Goal: Information Seeking & Learning: Learn about a topic

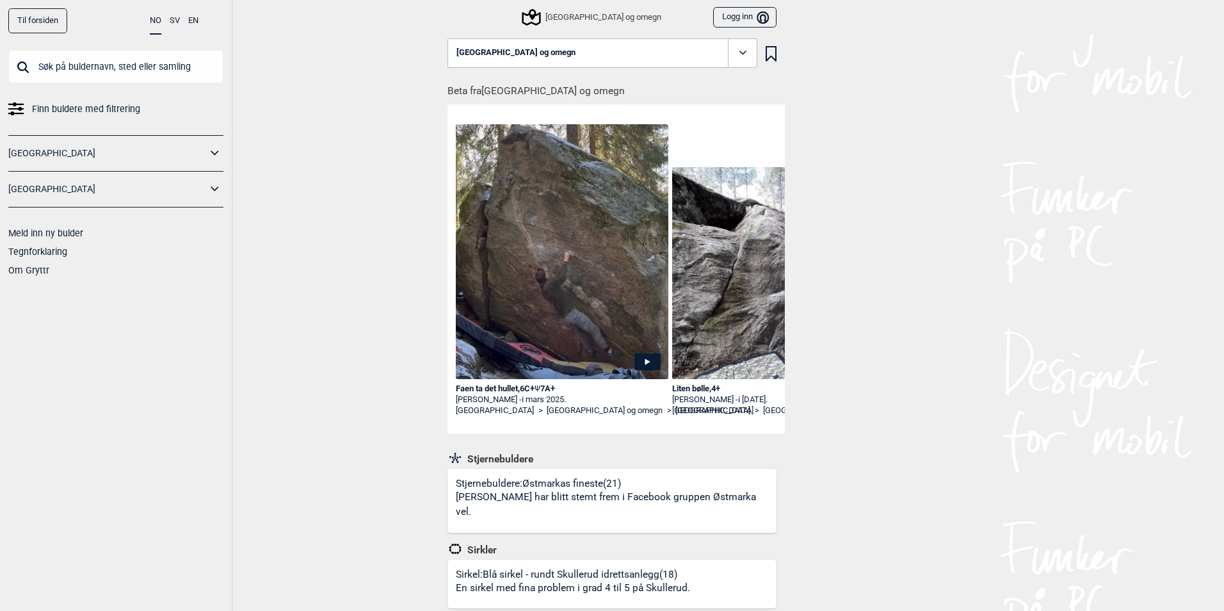
scroll to position [1600, 0]
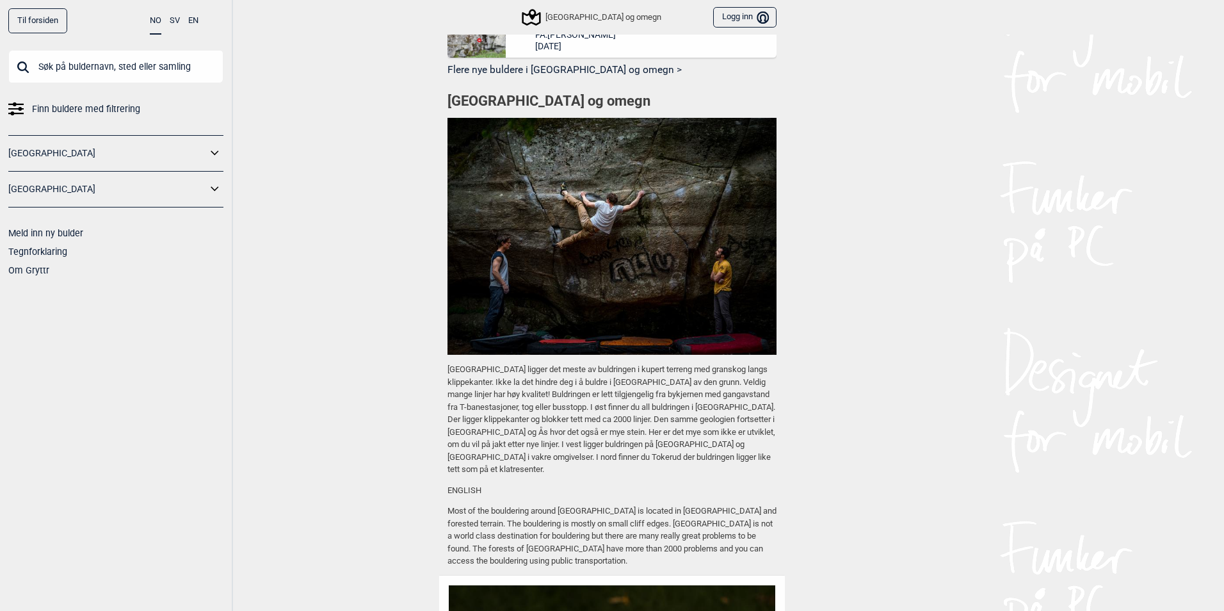
click at [543, 13] on icon at bounding box center [531, 17] width 24 height 24
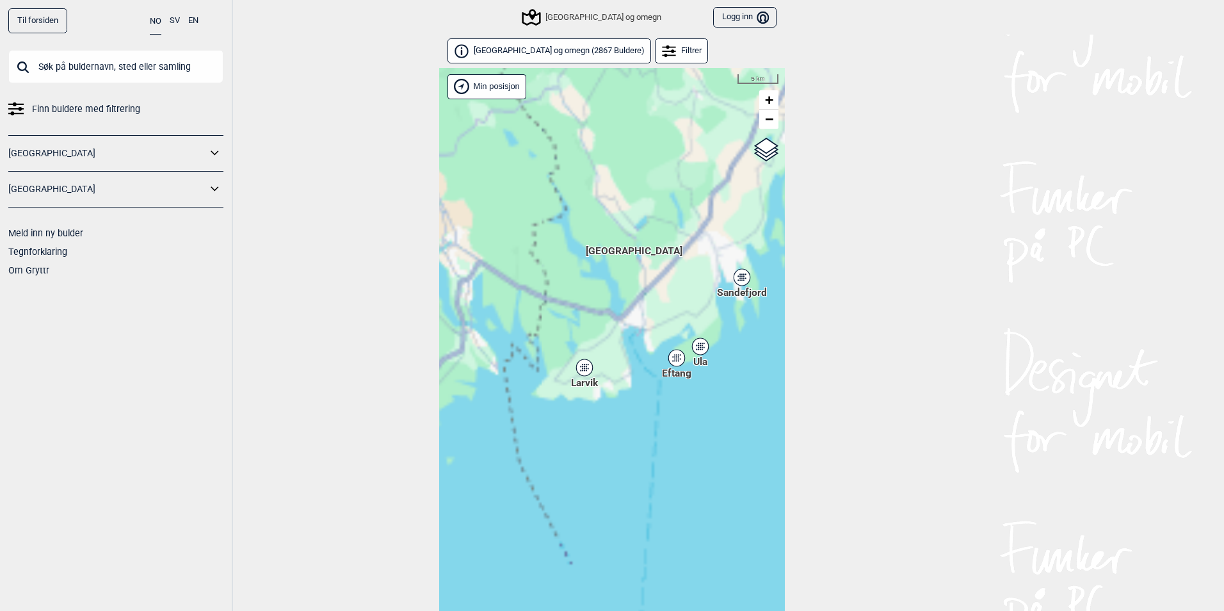
scroll to position [33, 0]
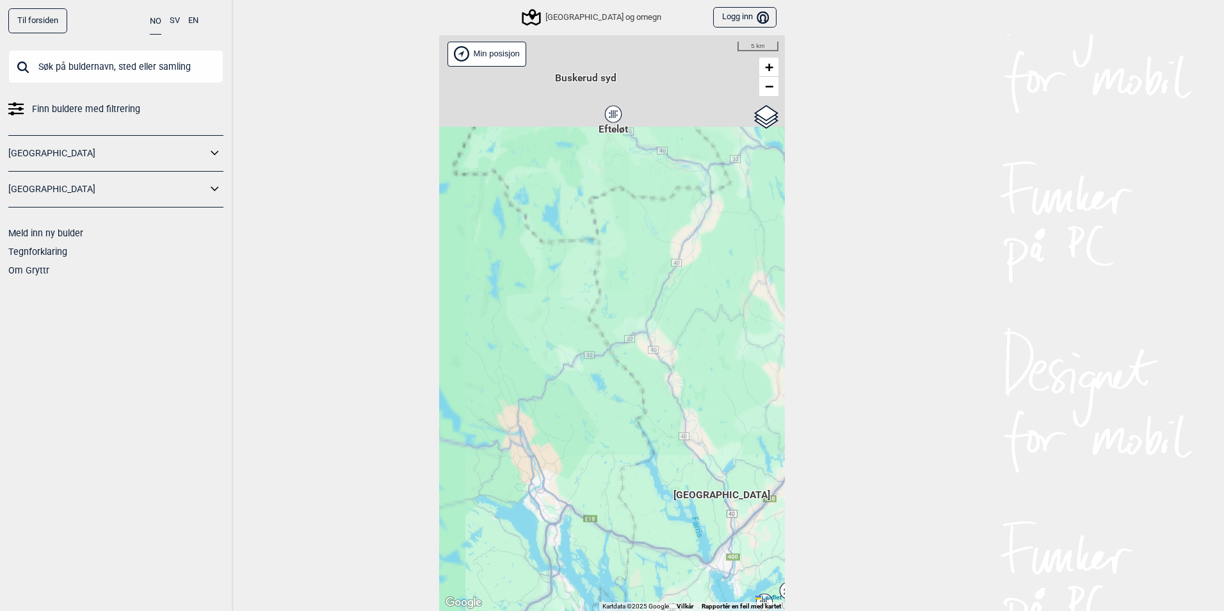
drag, startPoint x: 605, startPoint y: 167, endPoint x: 706, endPoint y: 477, distance: 325.7
click at [705, 481] on div "Hallingdal Stange Buskerud syd Oslo og omegn Follo Østfold Drammen/Asker" at bounding box center [612, 323] width 346 height 576
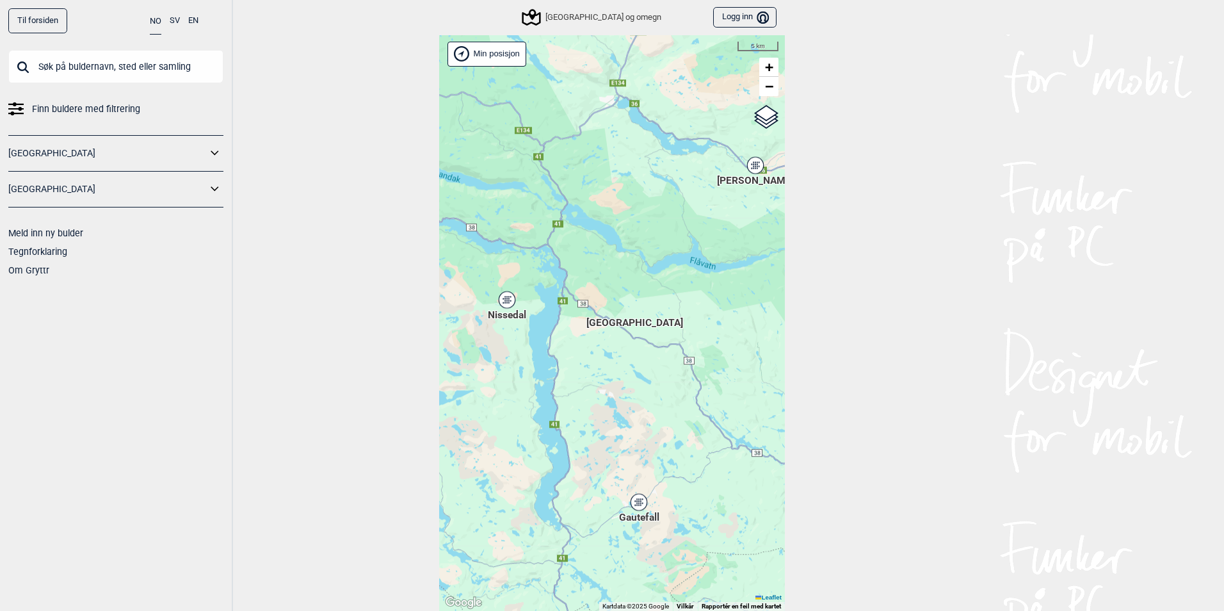
drag, startPoint x: 655, startPoint y: 358, endPoint x: 582, endPoint y: 355, distance: 73.7
click at [653, 360] on div "Hallingdal Stange Buskerud syd Oslo og omegn Follo Østfold Drammen/Asker" at bounding box center [612, 323] width 346 height 576
click at [643, 502] on div "Hallingdal Stange Buskerud syd Oslo og omegn Follo Østfold Drammen/Asker" at bounding box center [612, 323] width 346 height 576
click at [635, 508] on icon at bounding box center [638, 502] width 16 height 17
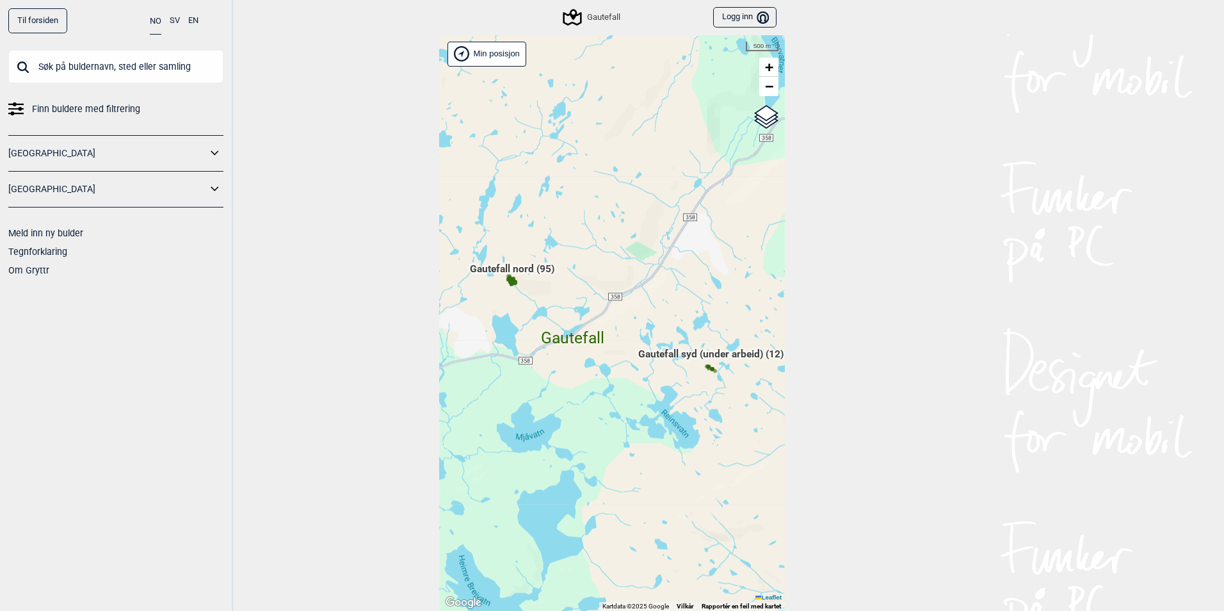
click at [511, 273] on span "Gautefall nord (95)" at bounding box center [512, 274] width 84 height 24
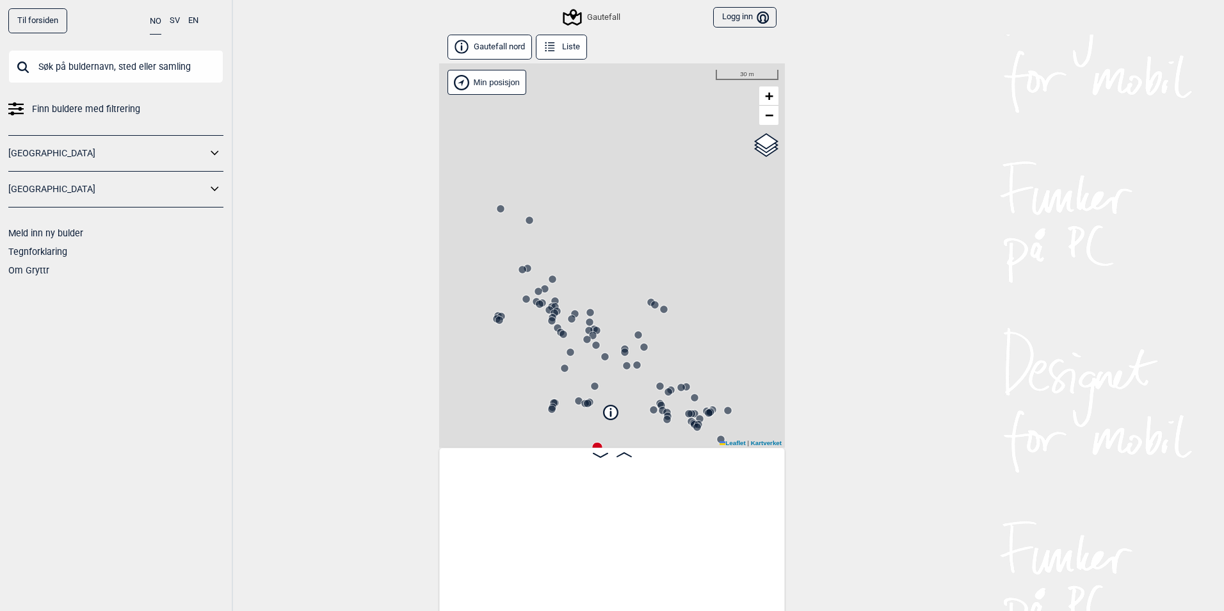
scroll to position [0, 100]
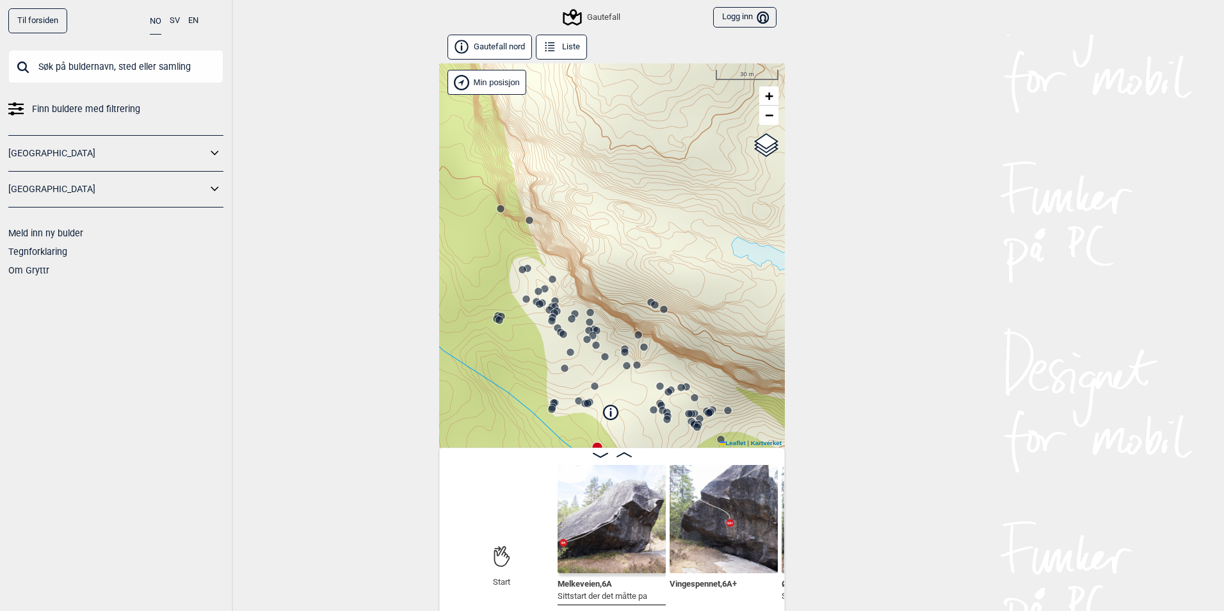
click at [569, 49] on button "Liste" at bounding box center [561, 47] width 51 height 25
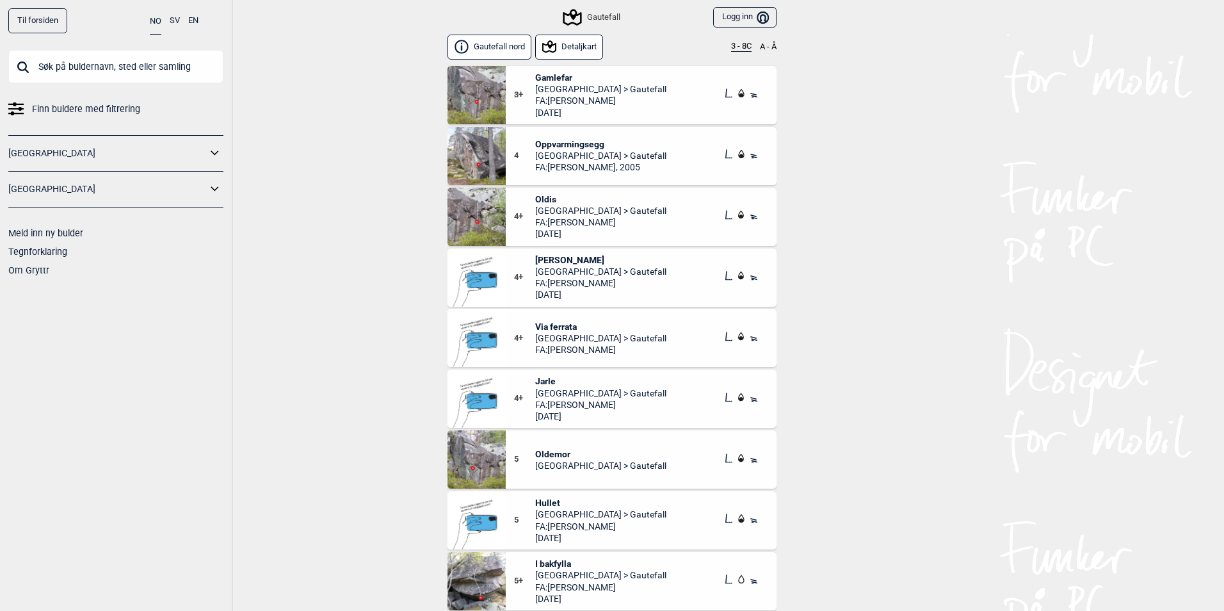
click at [731, 45] on button "3 - 8C" at bounding box center [741, 47] width 20 height 10
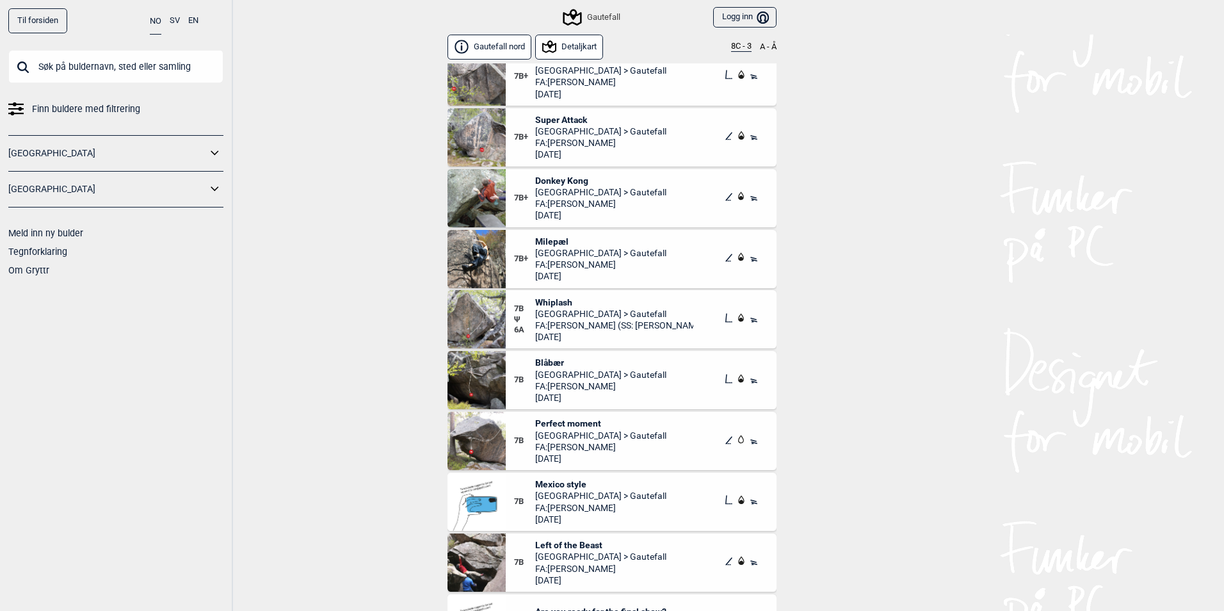
scroll to position [448, 0]
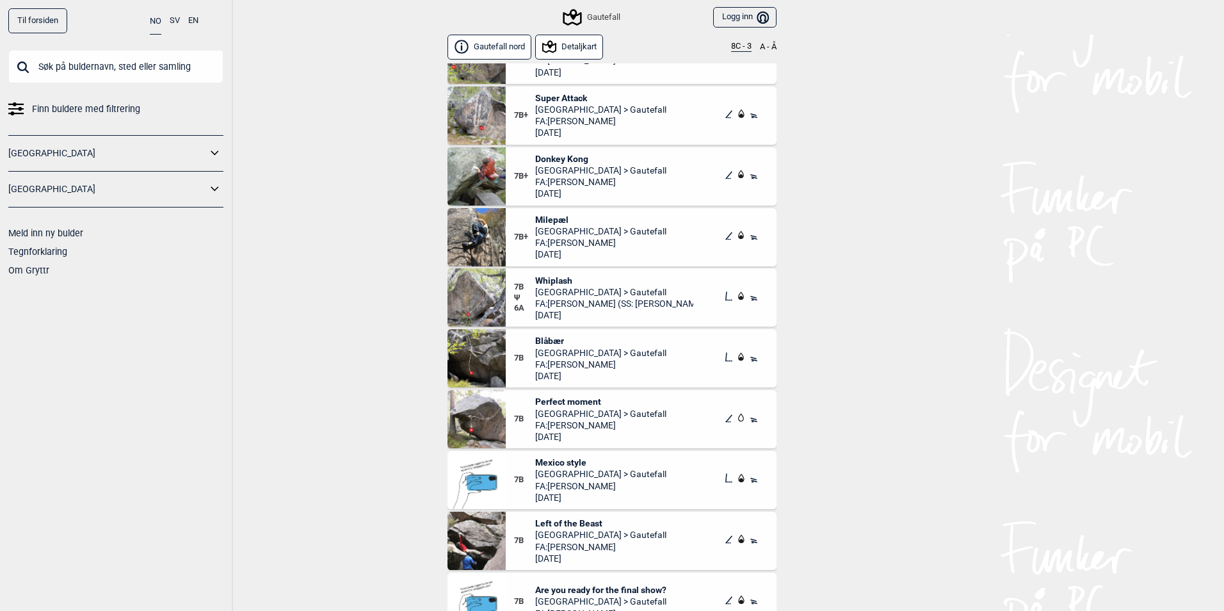
click at [578, 401] on span "Perfect moment" at bounding box center [600, 402] width 131 height 12
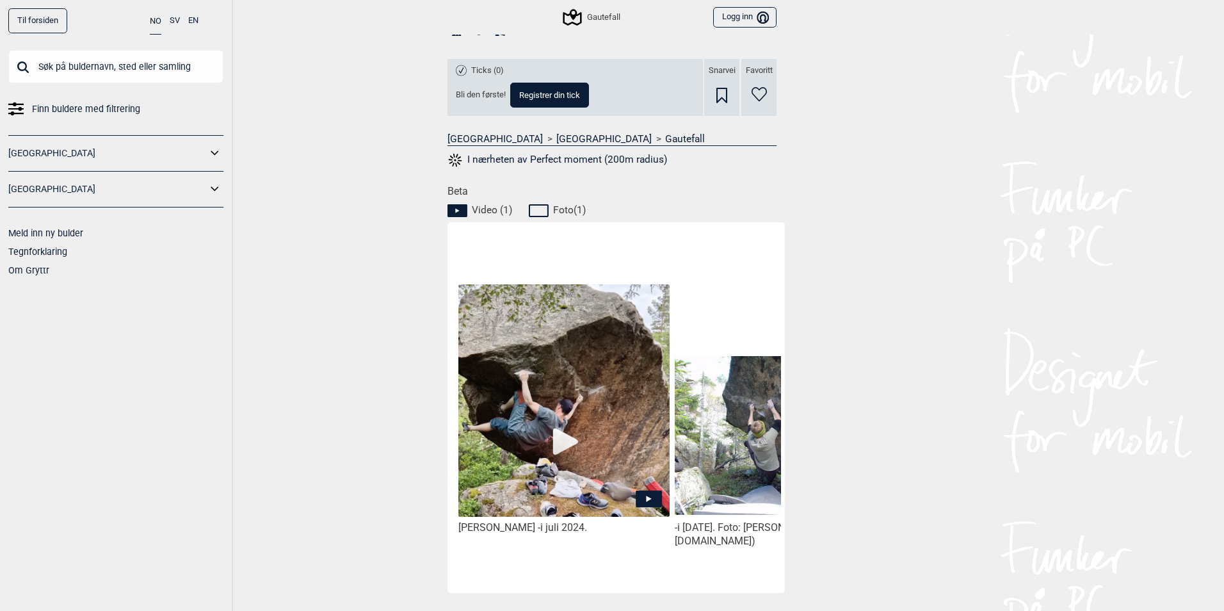
scroll to position [448, 0]
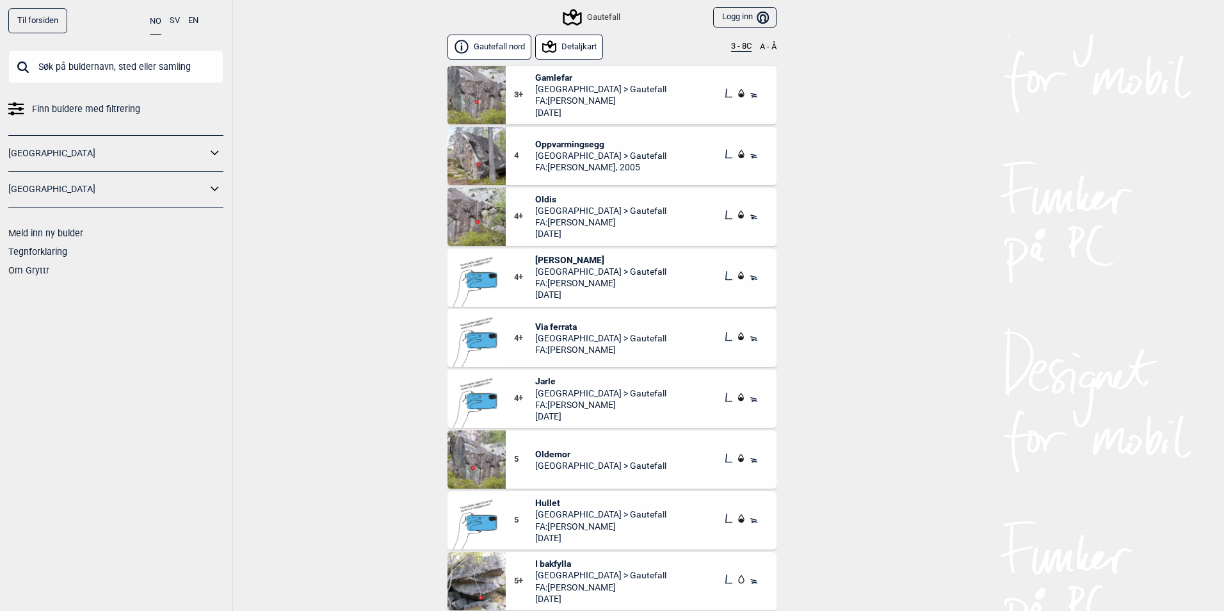
click at [737, 45] on button "3 - 8C" at bounding box center [741, 47] width 20 height 10
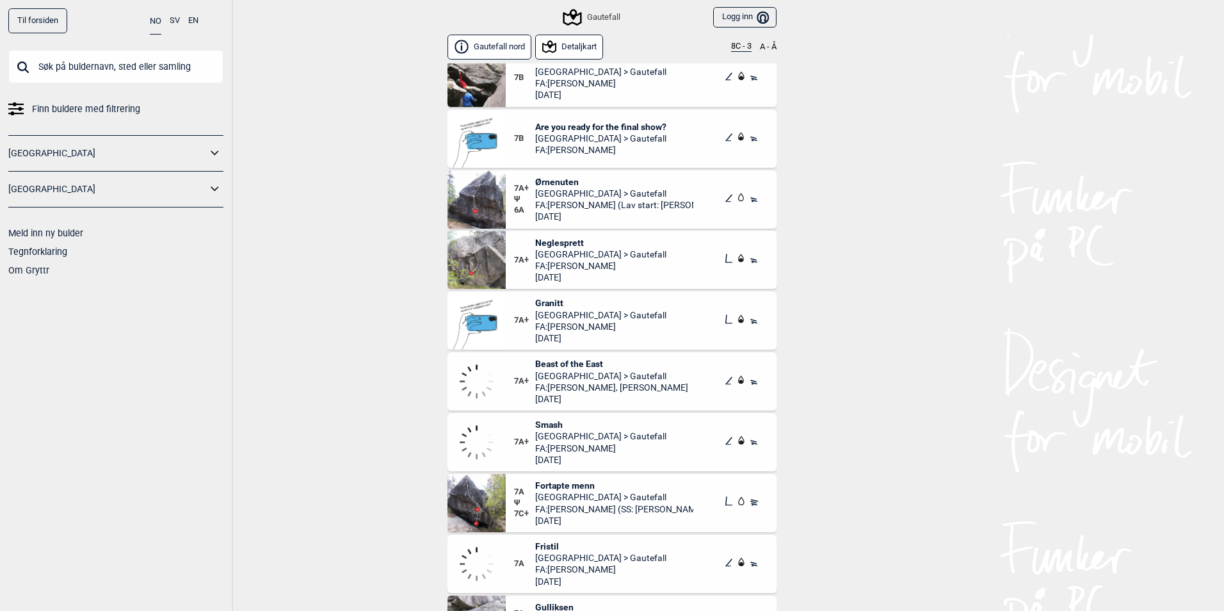
scroll to position [896, 0]
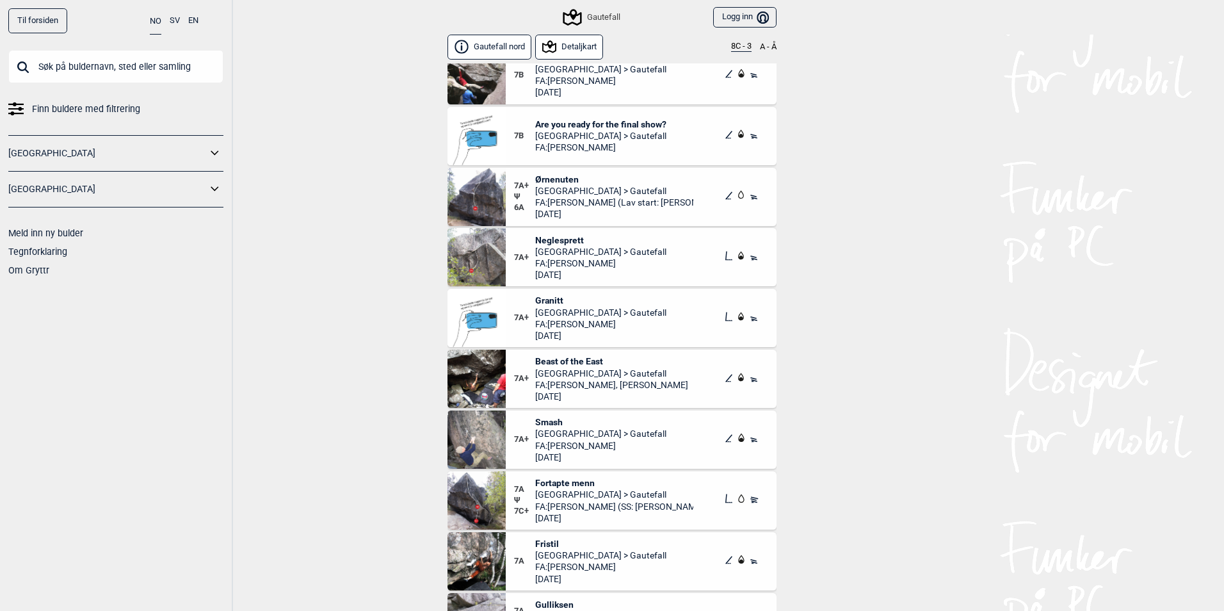
click at [572, 480] on span "Fortapte menn" at bounding box center [614, 483] width 159 height 12
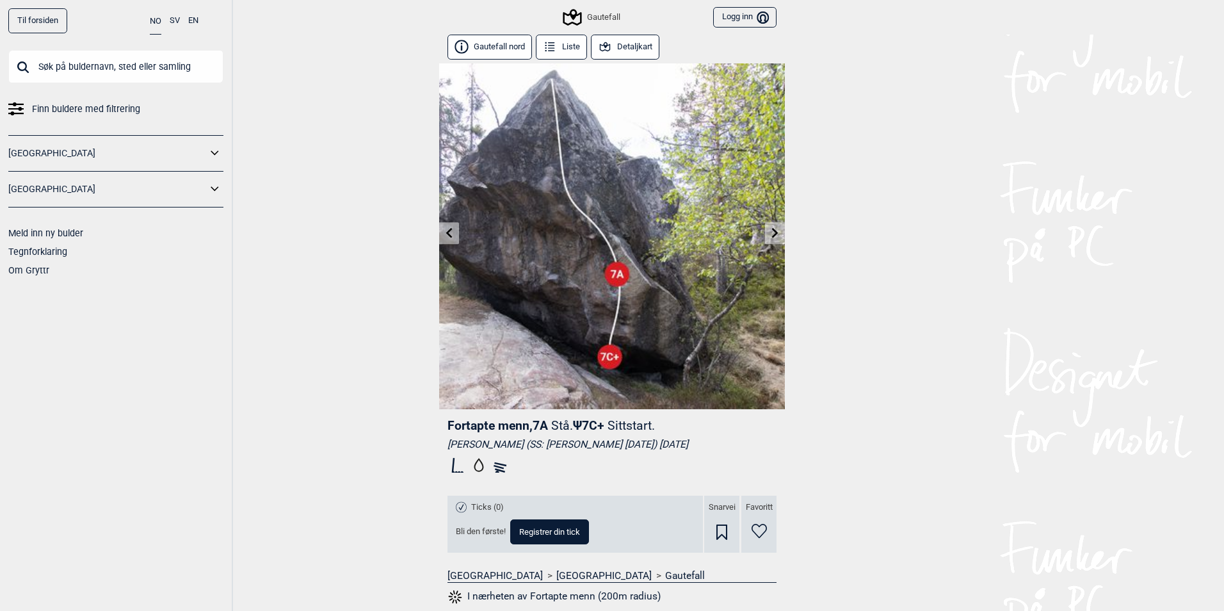
click at [563, 56] on button "Liste" at bounding box center [561, 47] width 51 height 25
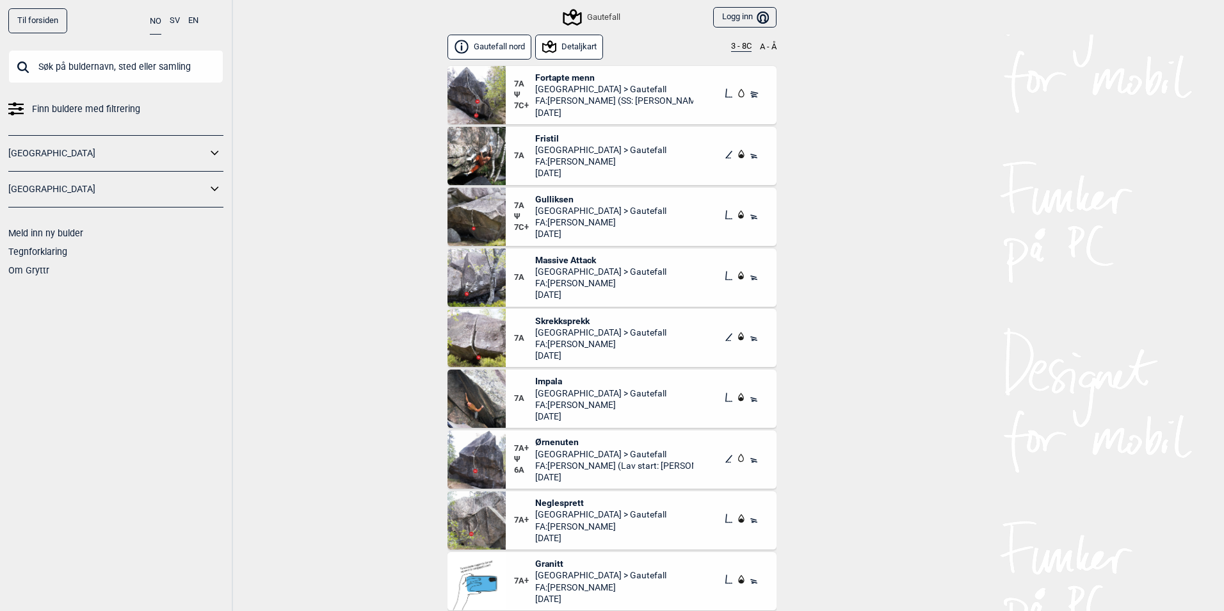
scroll to position [4054, 0]
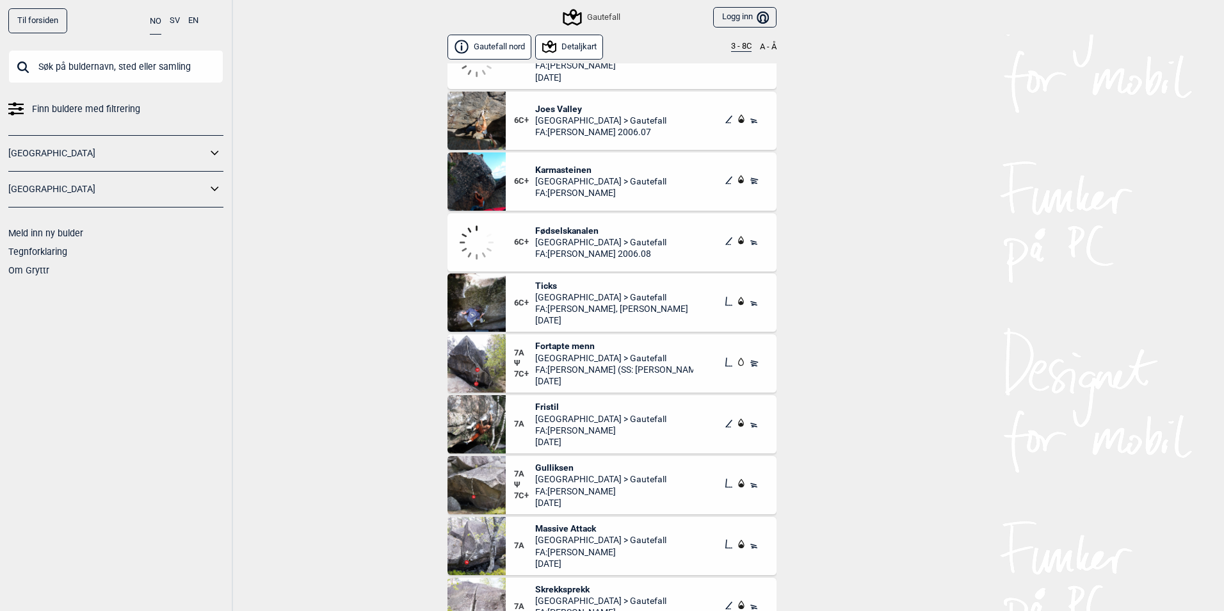
click at [739, 44] on button "3 - 8C" at bounding box center [741, 47] width 20 height 10
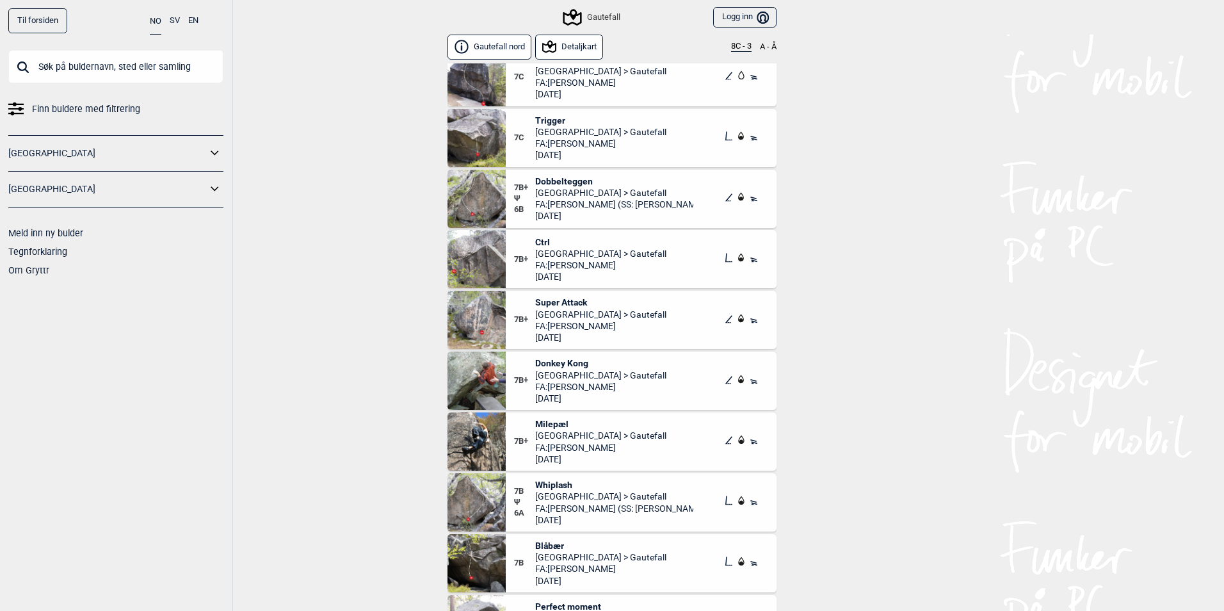
scroll to position [384, 0]
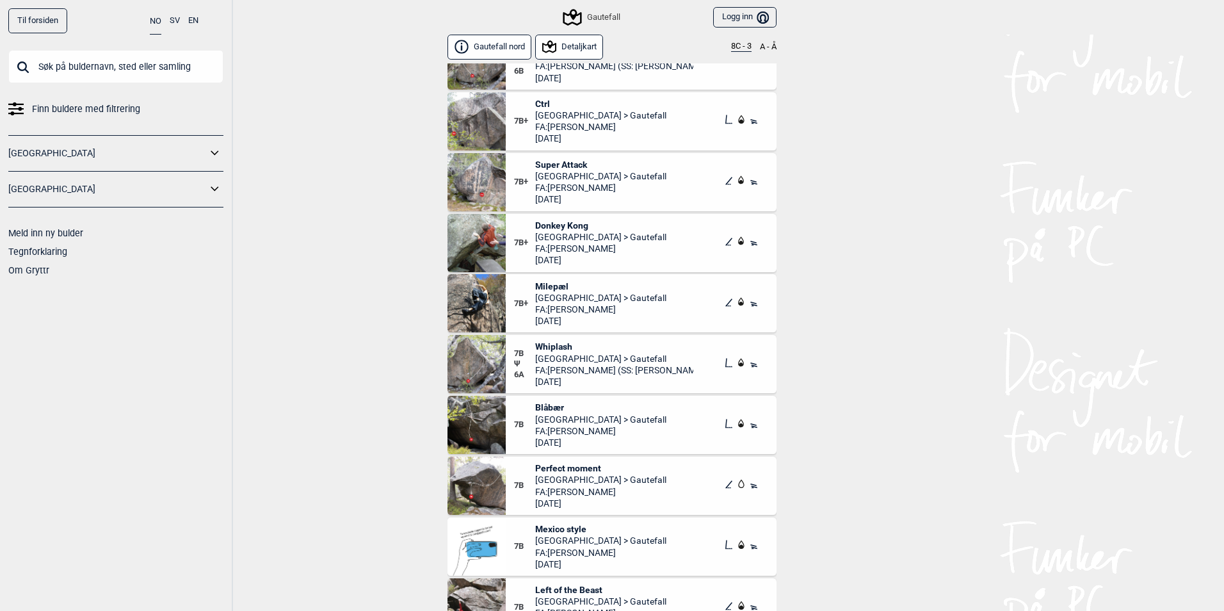
click at [562, 344] on span "Whiplash" at bounding box center [614, 346] width 159 height 12
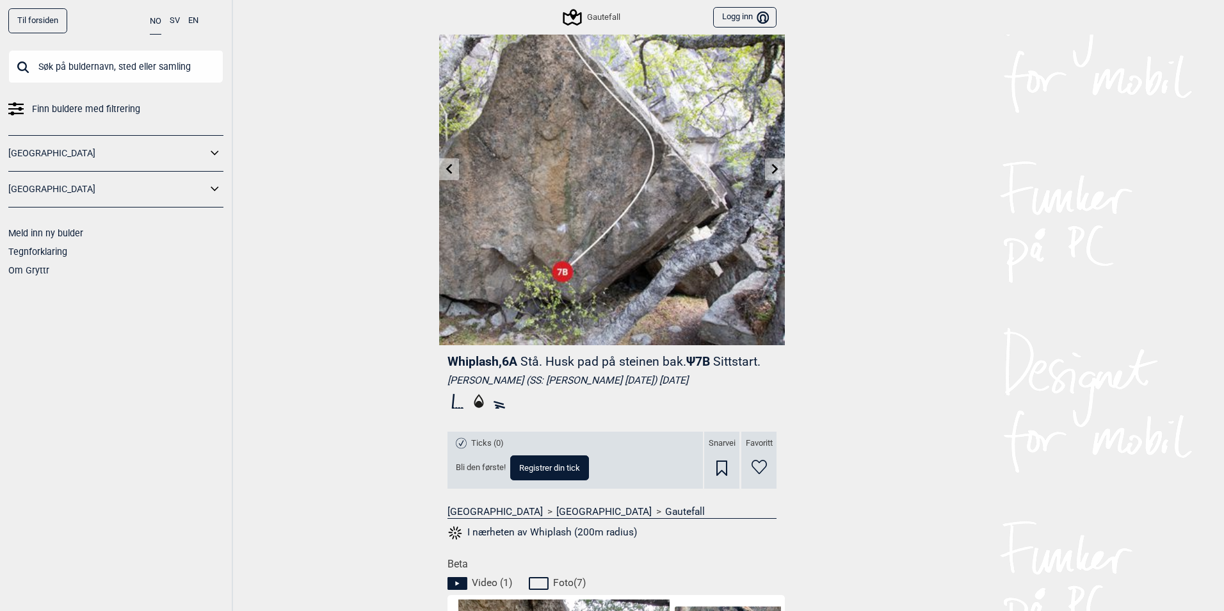
scroll to position [512, 0]
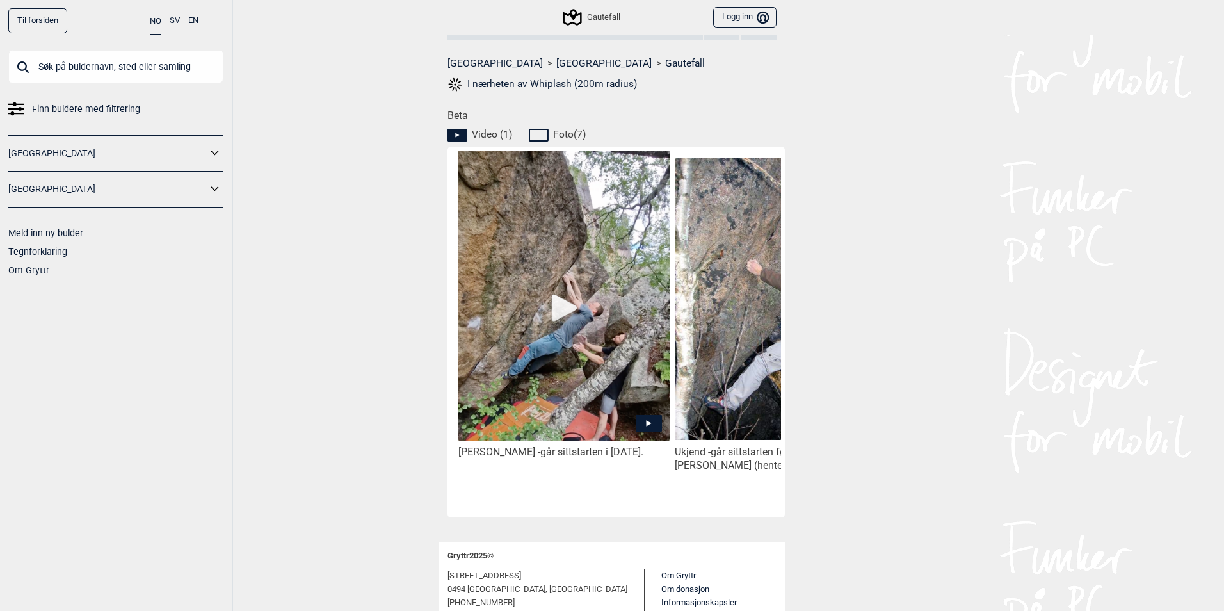
click at [637, 417] on icon at bounding box center [649, 423] width 26 height 17
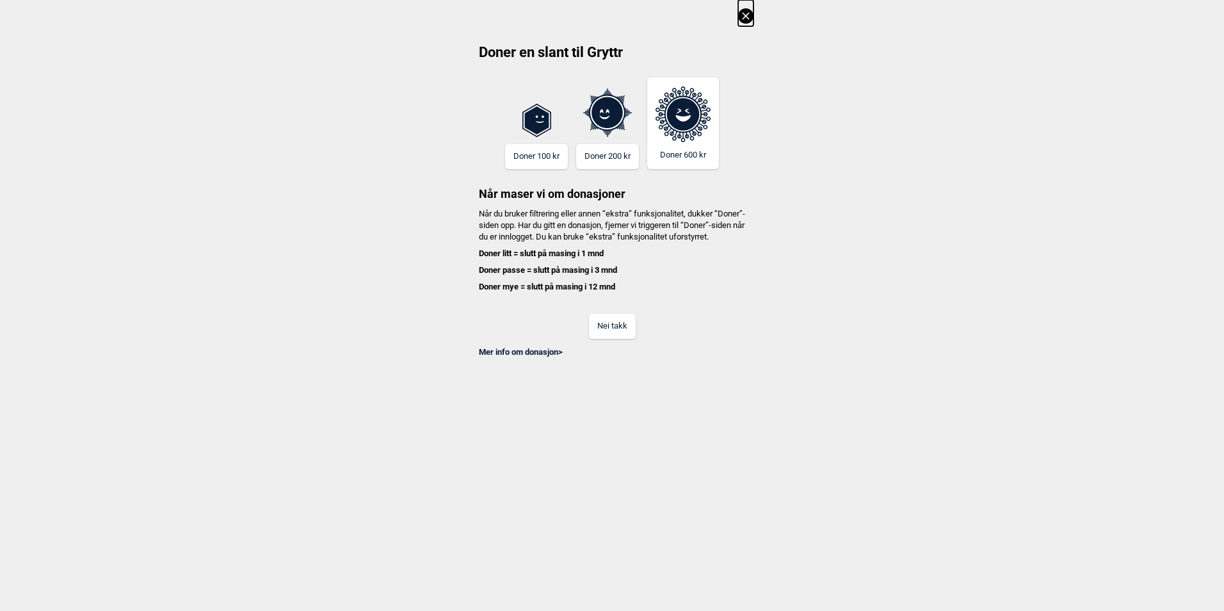
click at [613, 339] on button "Nei takk" at bounding box center [612, 326] width 47 height 25
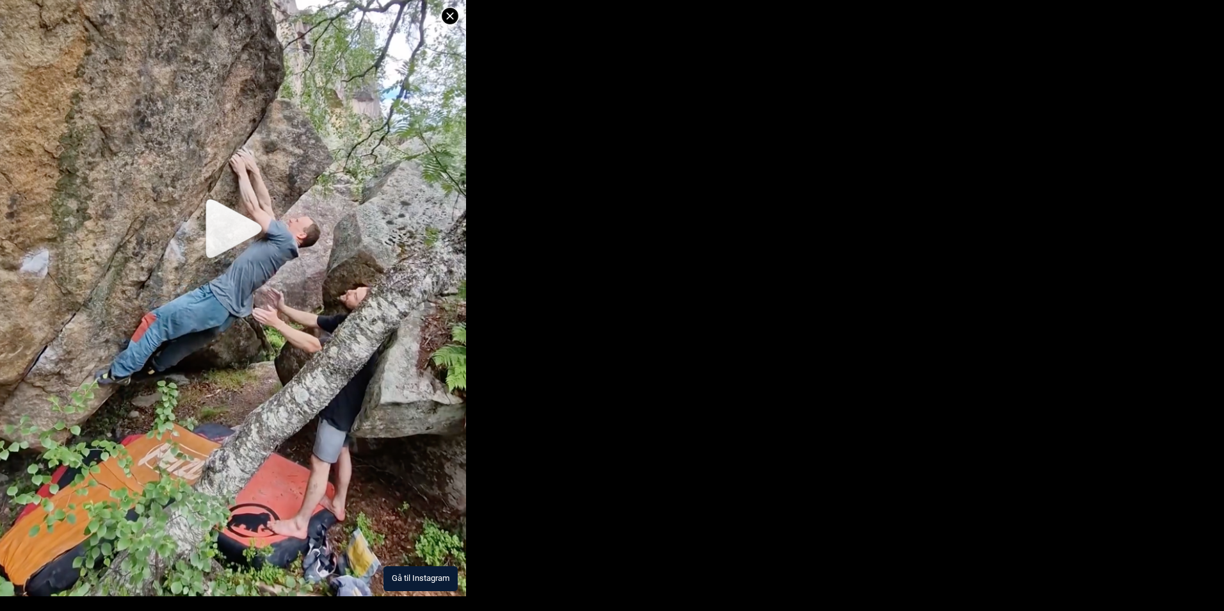
click at [232, 231] on img at bounding box center [233, 238] width 466 height 716
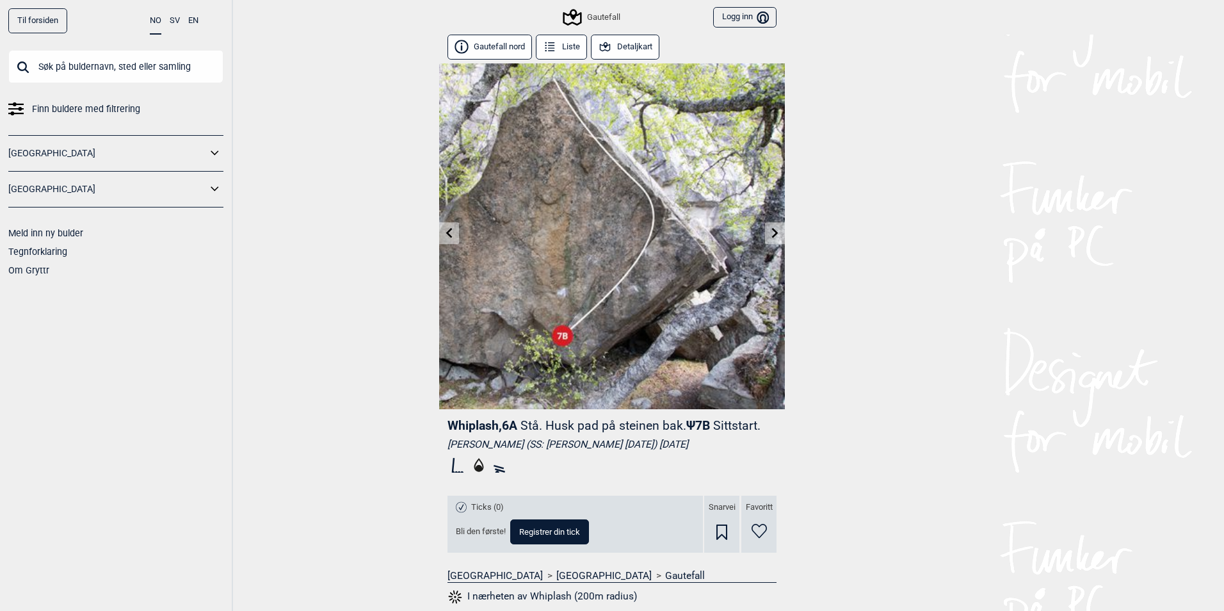
click at [141, 60] on input "text" at bounding box center [115, 66] width 215 height 33
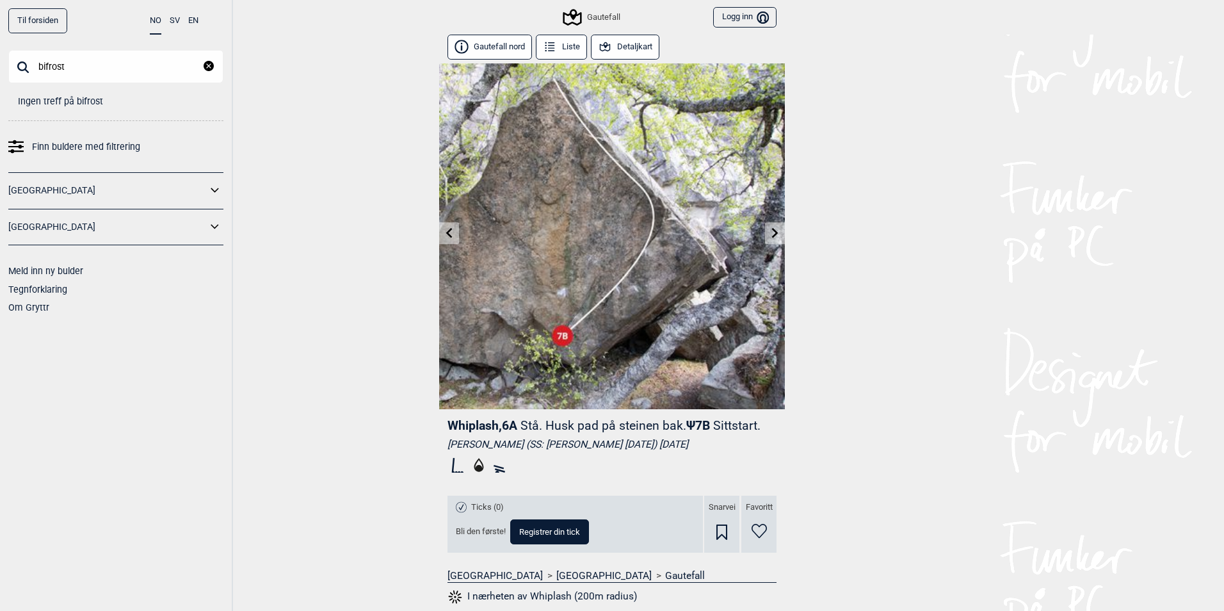
type input "bifrost"
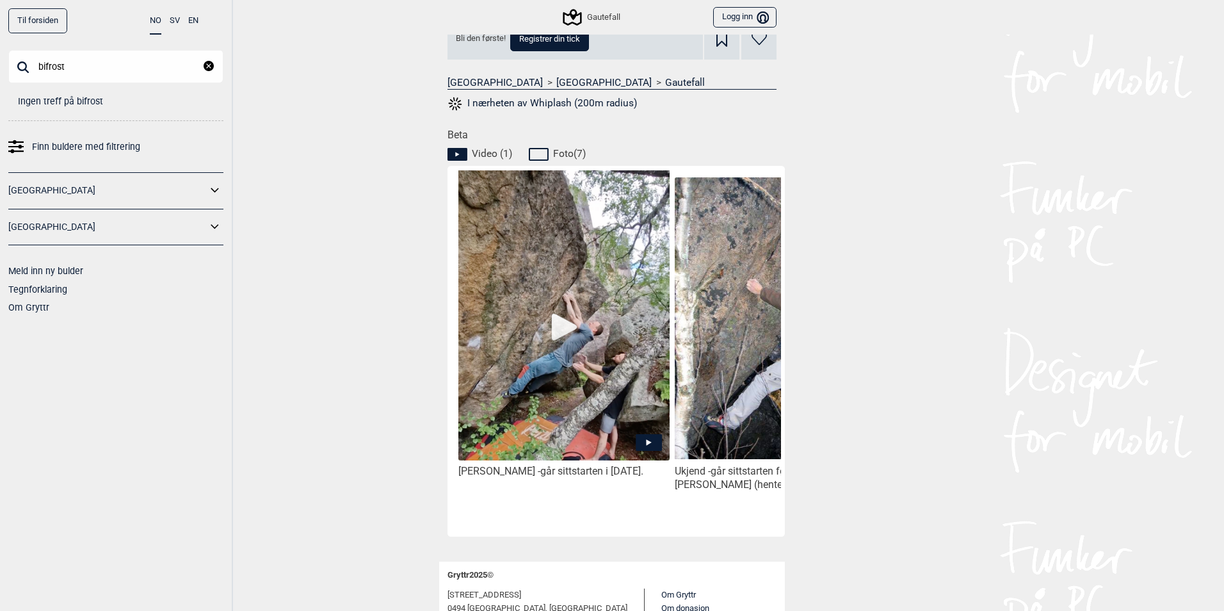
scroll to position [512, 0]
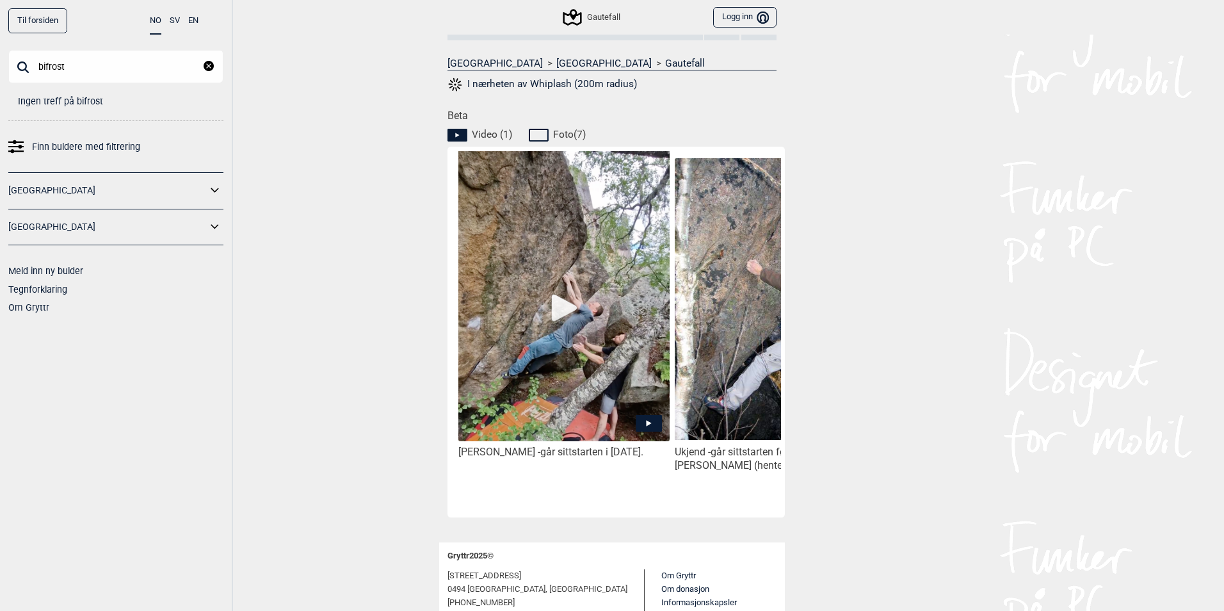
click at [774, 508] on div "[PERSON_NAME] - går sittstarten i [DATE]. Ukjend - går sittstarten før taket kn…" at bounding box center [615, 332] width 337 height 371
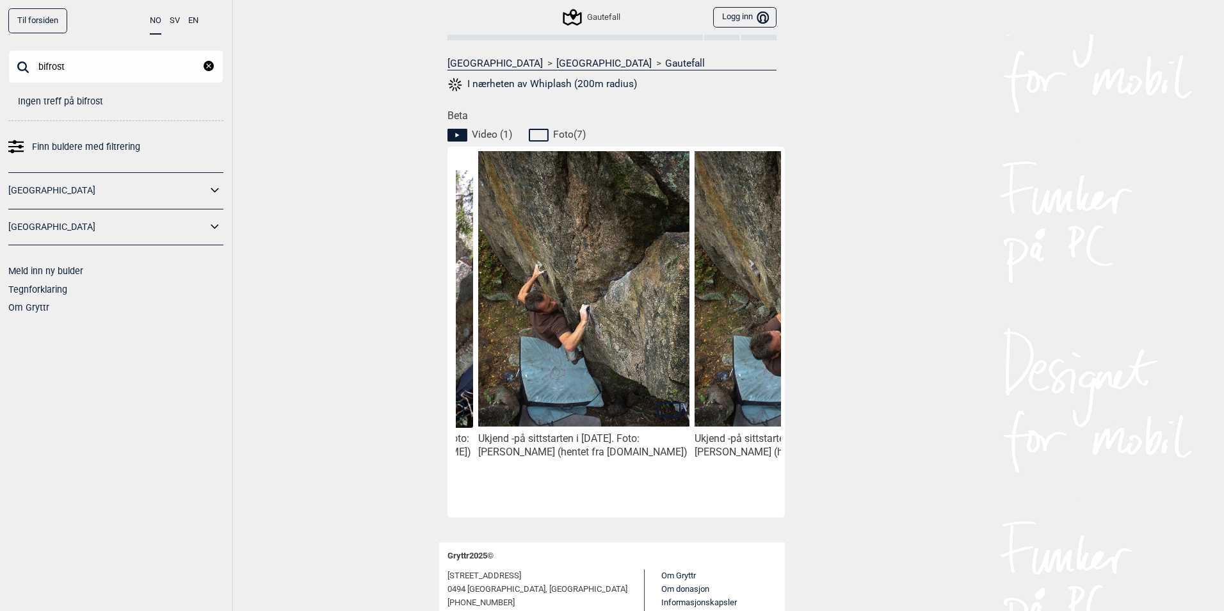
scroll to position [0, 0]
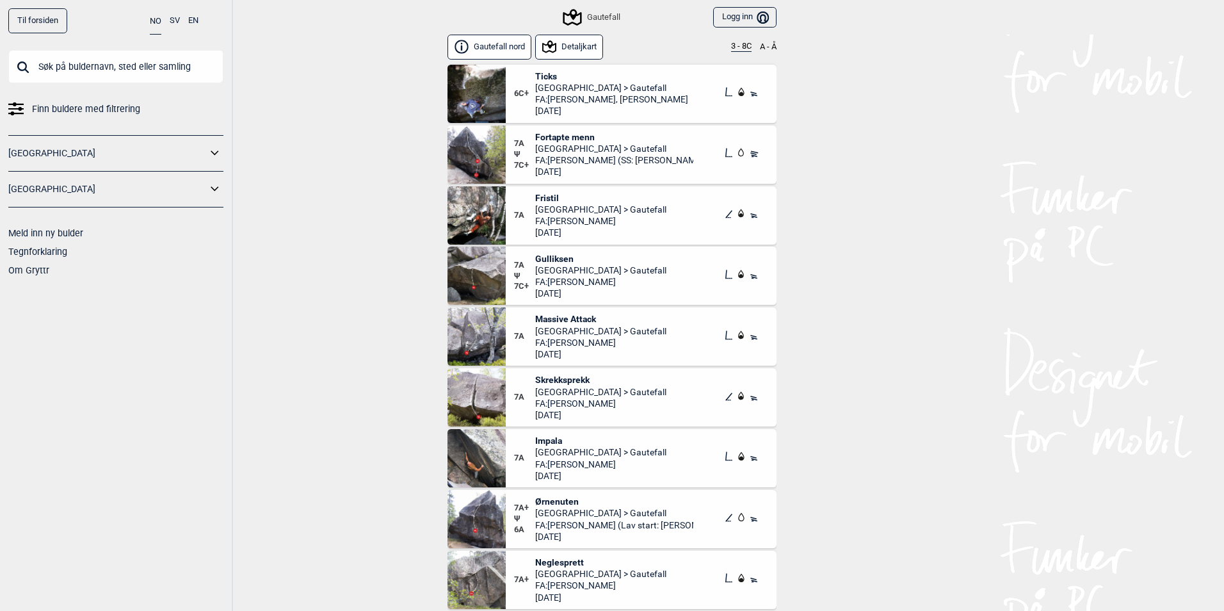
scroll to position [4182, 0]
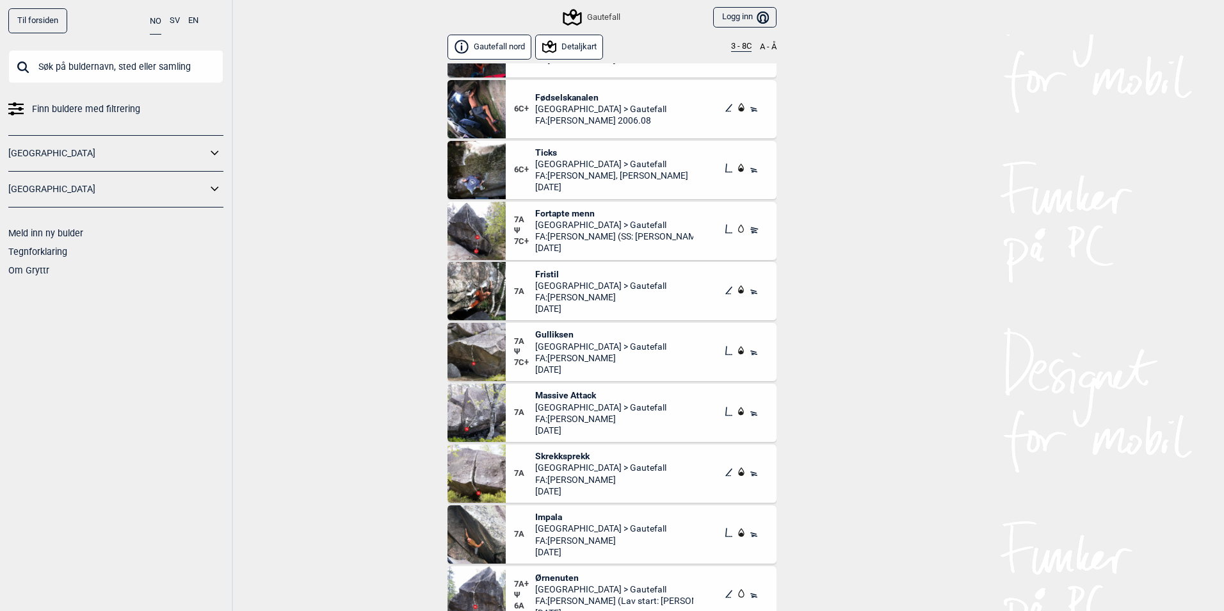
click at [735, 44] on button "3 - 8C" at bounding box center [741, 47] width 20 height 10
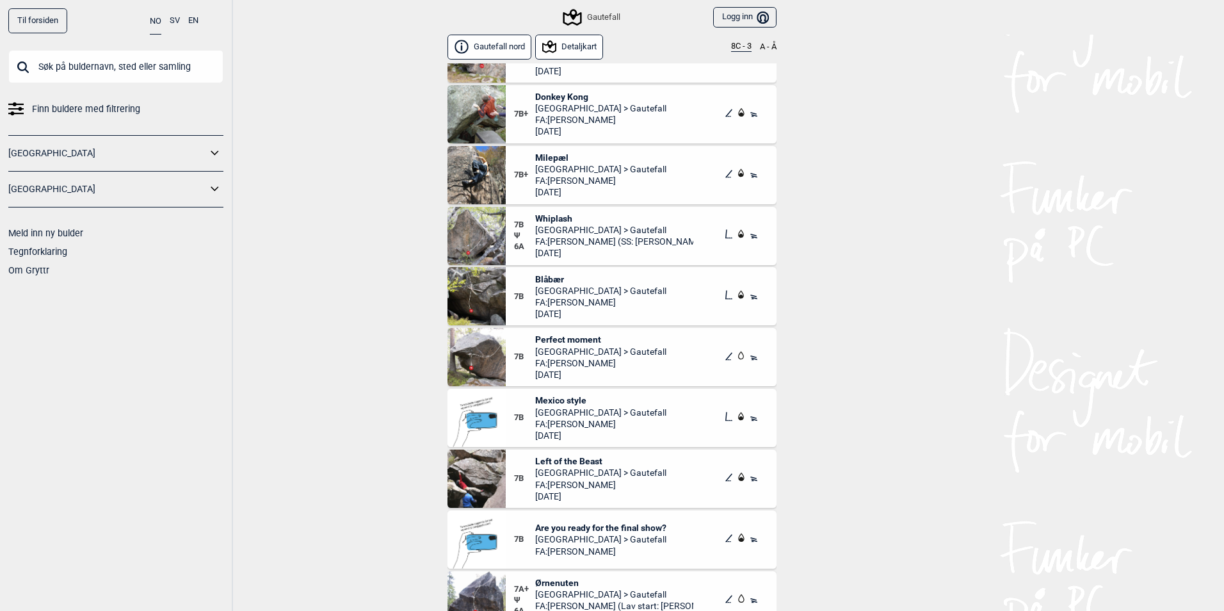
scroll to position [512, 0]
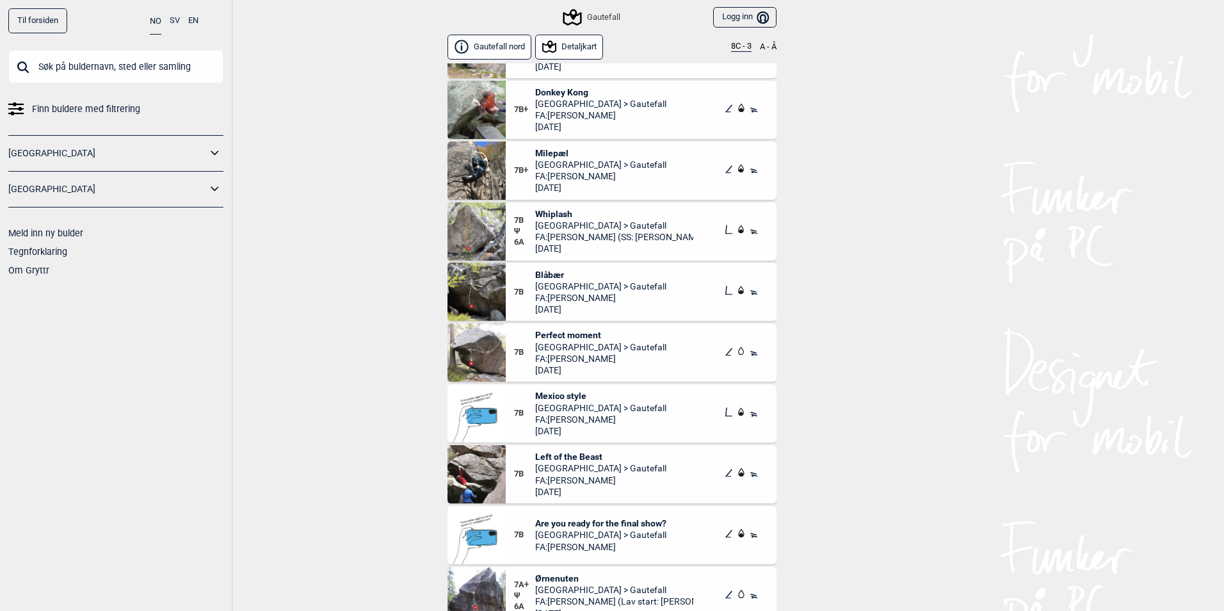
click at [563, 331] on span "Perfect moment" at bounding box center [600, 335] width 131 height 12
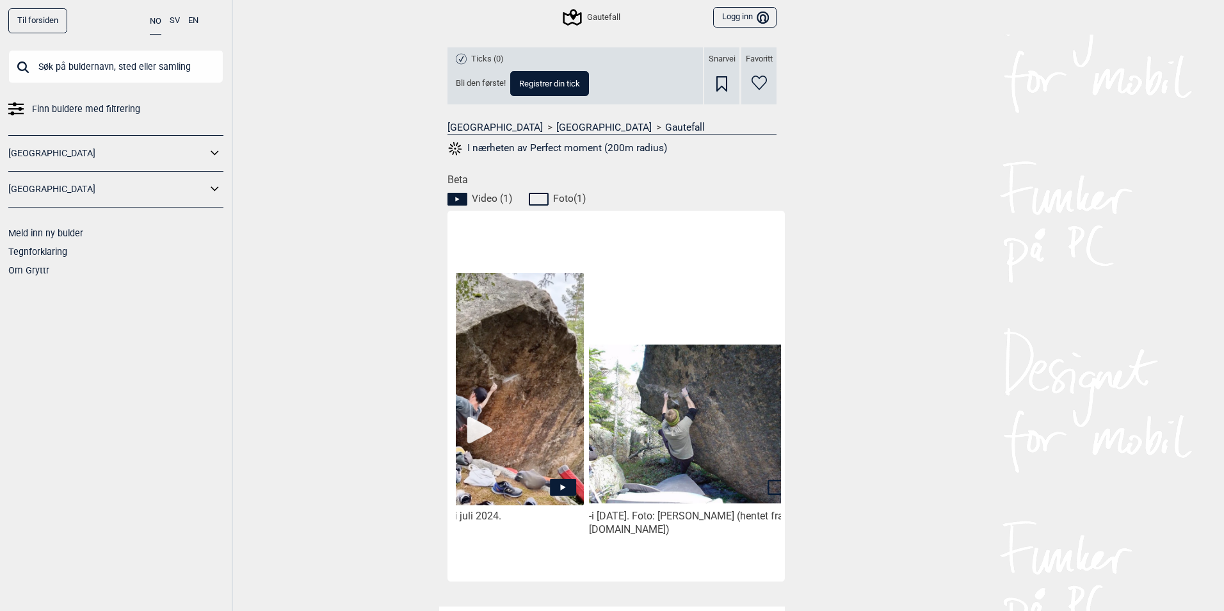
scroll to position [0, 108]
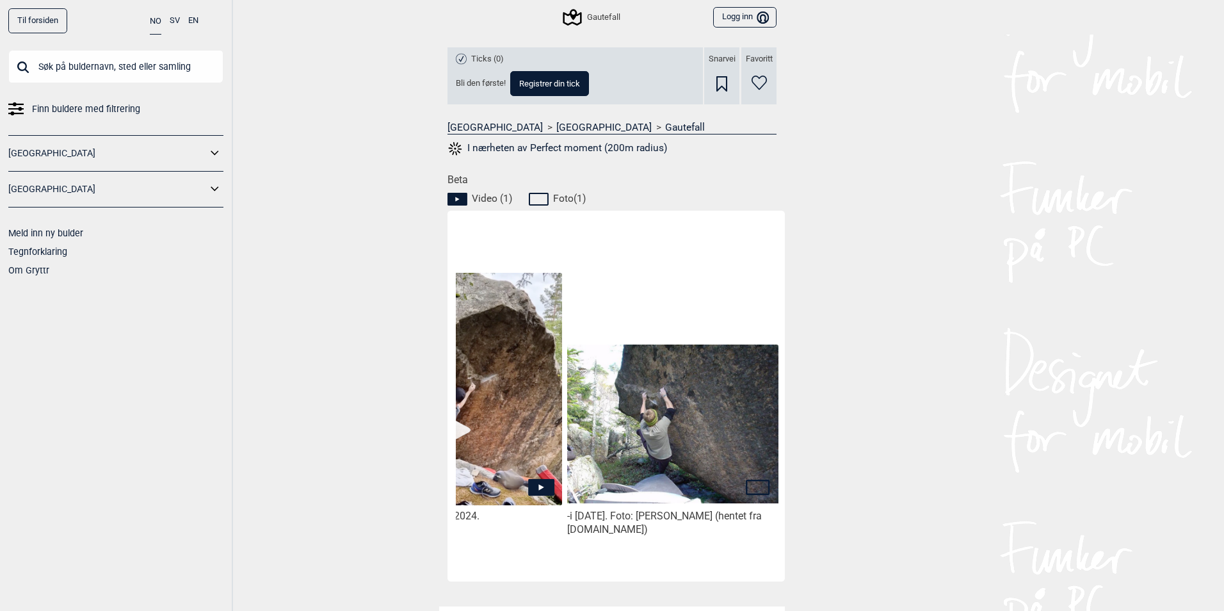
click at [454, 428] on img at bounding box center [456, 390] width 211 height 234
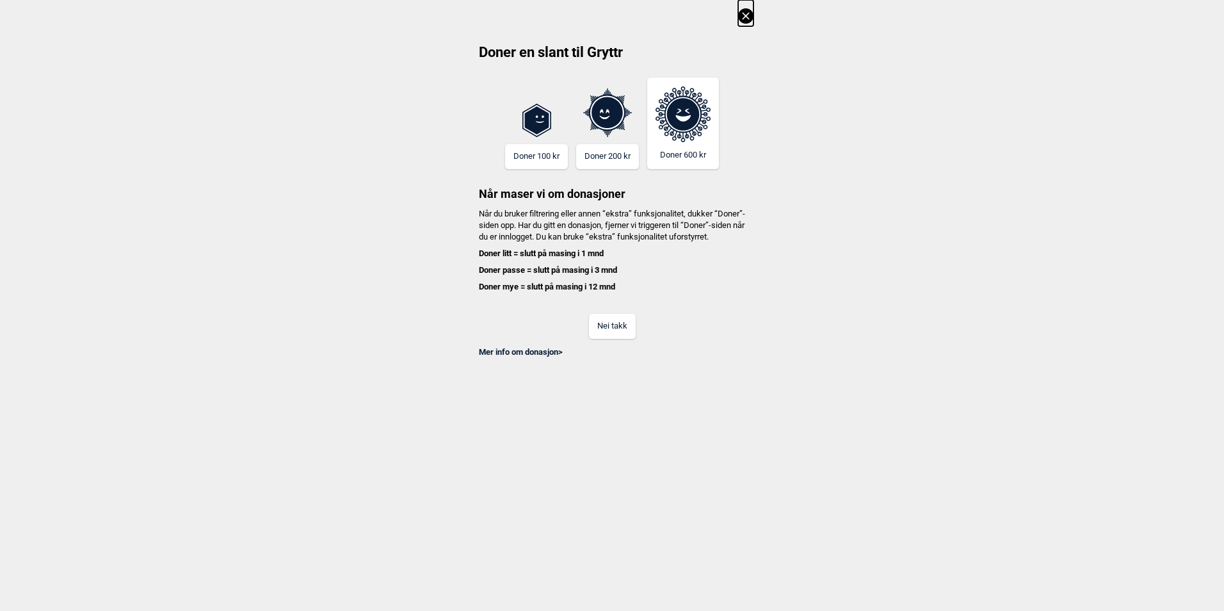
click at [600, 338] on button "Nei takk" at bounding box center [612, 326] width 47 height 25
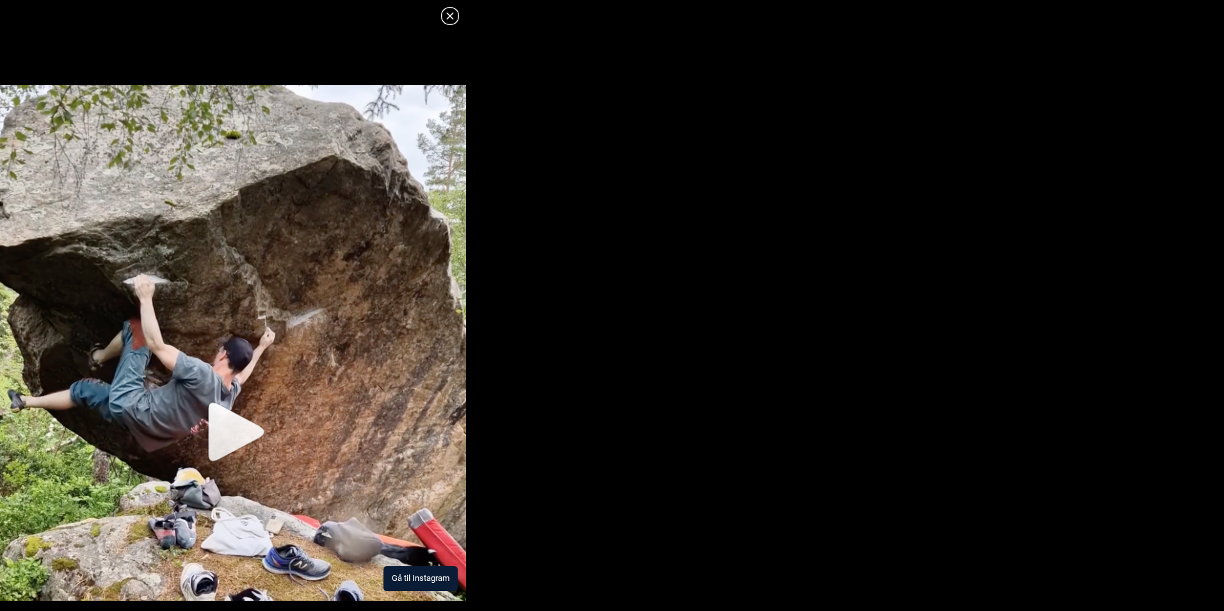
click at [230, 437] on img at bounding box center [233, 342] width 466 height 515
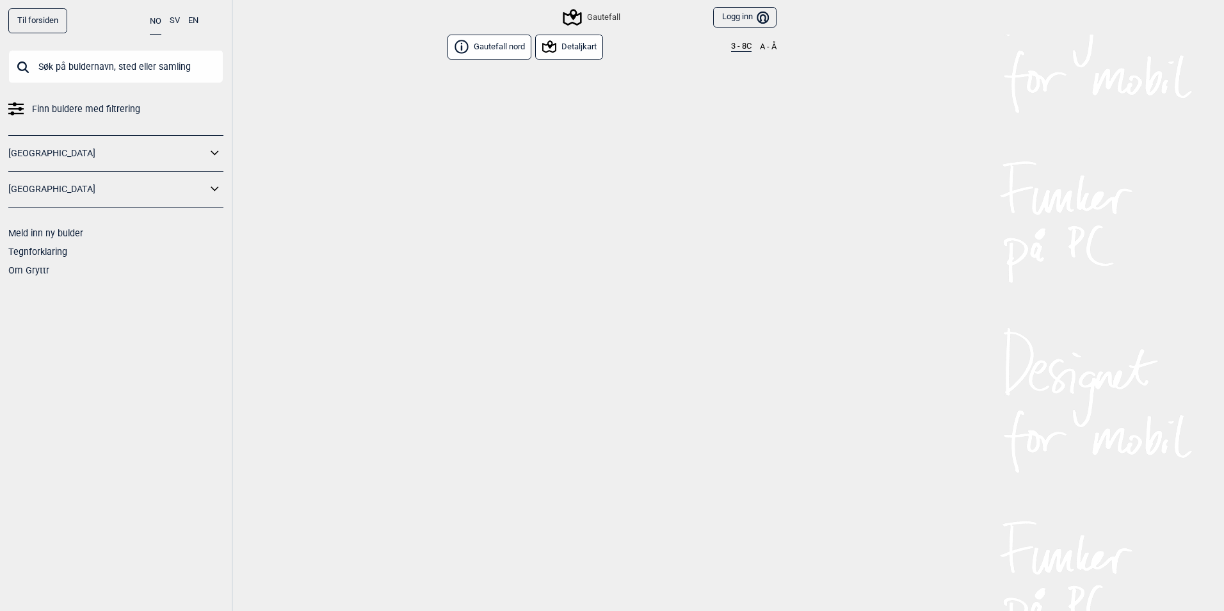
scroll to position [4310, 0]
